Goal: Download file/media

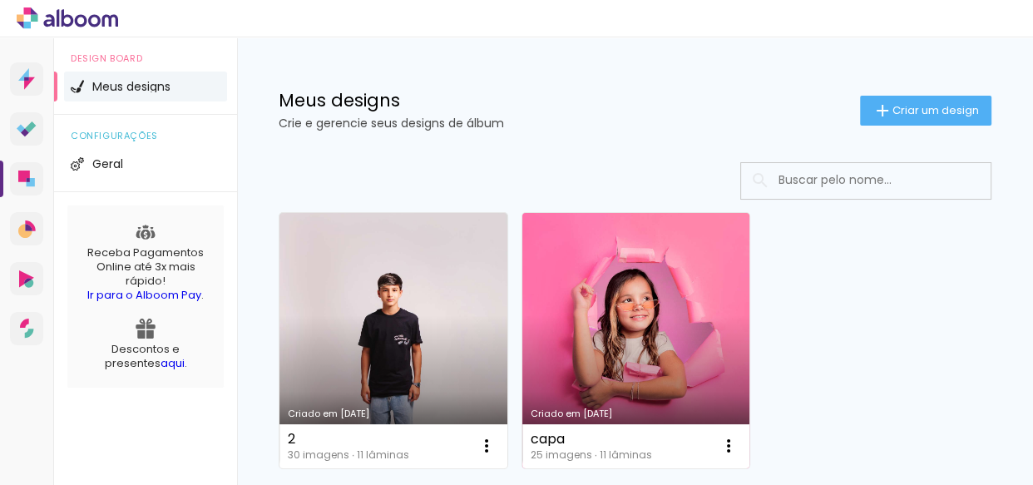
click at [539, 358] on link "Criado em [DATE]" at bounding box center [636, 340] width 228 height 255
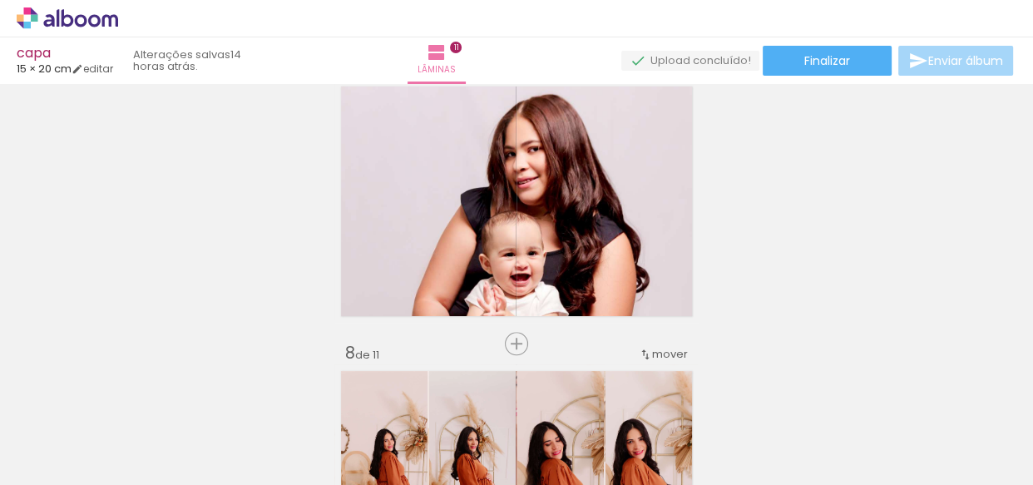
scroll to position [1759, 0]
click at [855, 66] on paper-button "Finalizar" at bounding box center [827, 61] width 129 height 30
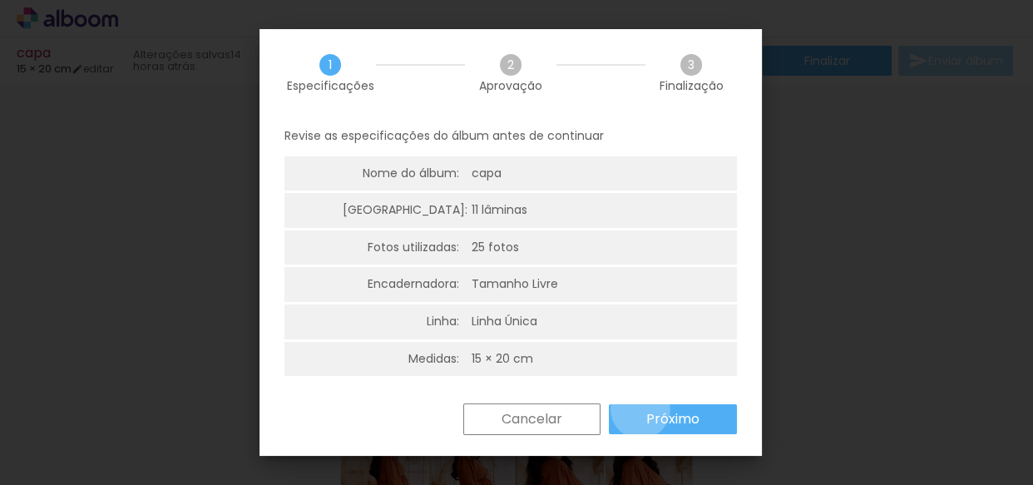
click at [640, 409] on paper-button "Próximo" at bounding box center [673, 419] width 128 height 30
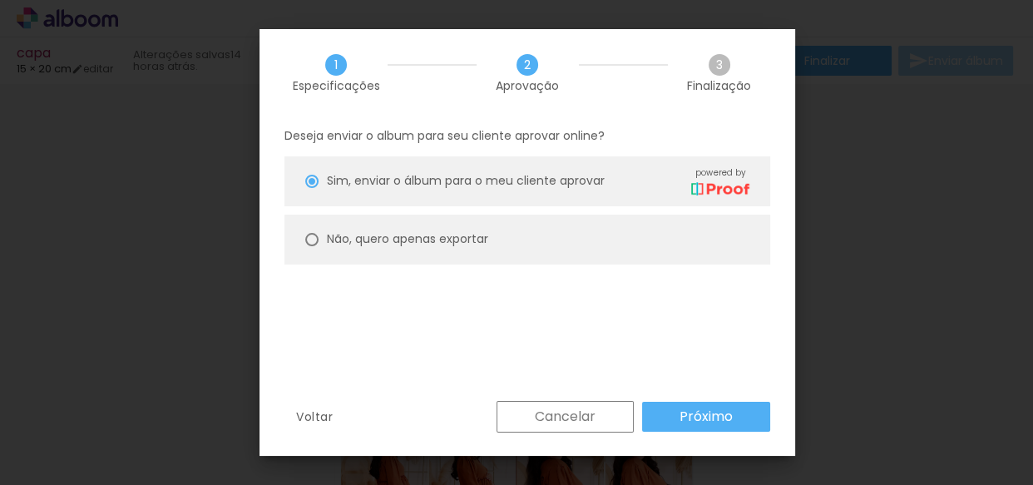
click at [665, 249] on paper-radio-button "Não, quero apenas exportar" at bounding box center [527, 240] width 486 height 50
type paper-radio-button "on"
click at [733, 422] on paper-button "Próximo" at bounding box center [706, 417] width 128 height 30
type input "Alta, 300 DPI"
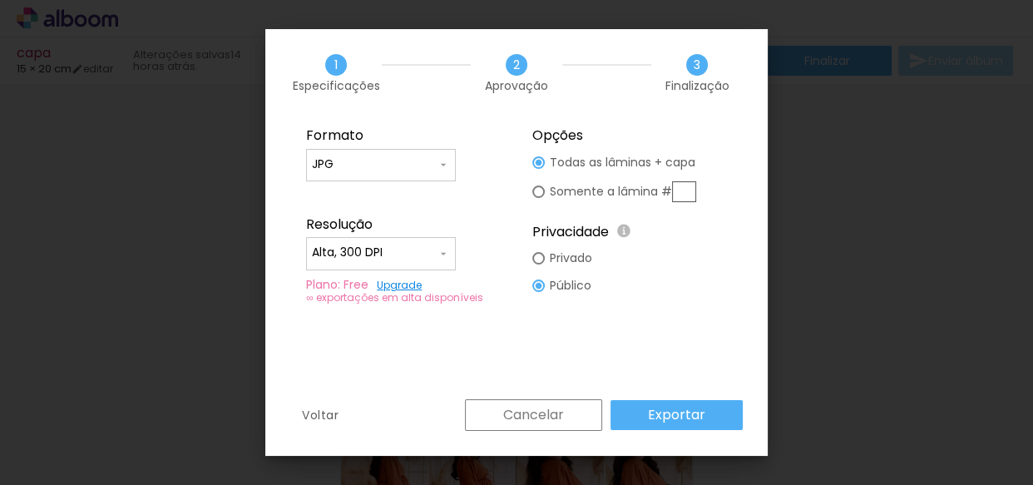
click at [688, 185] on input "text" at bounding box center [684, 191] width 24 height 21
type paper-radio-button "on"
type input "11"
click at [0, 0] on slot "Exportar" at bounding box center [0, 0] width 0 height 0
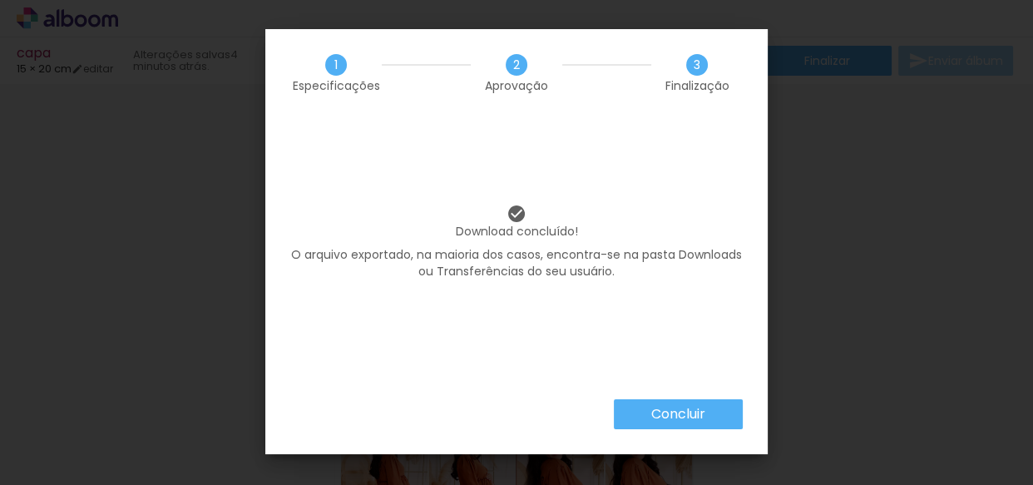
click at [640, 413] on paper-button "Concluir" at bounding box center [678, 414] width 129 height 30
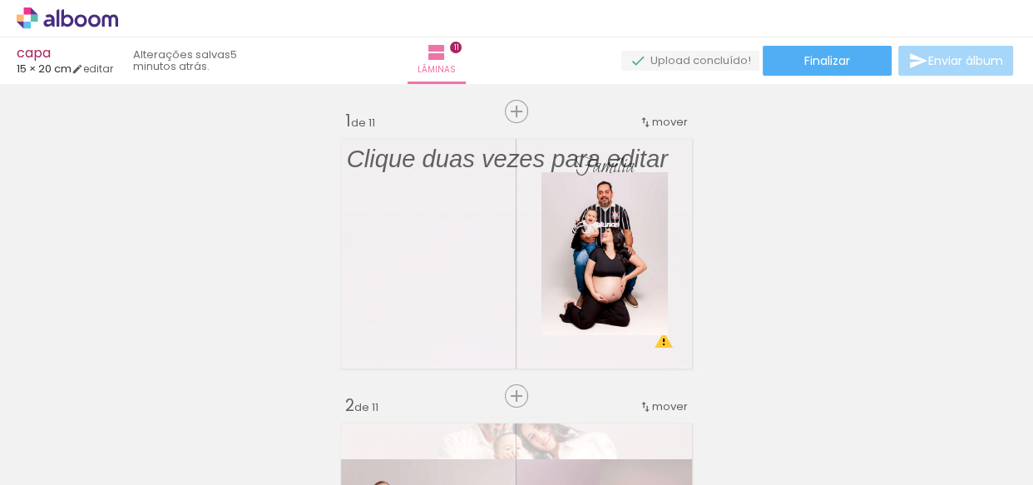
scroll to position [1759, 0]
